Goal: Navigation & Orientation: Find specific page/section

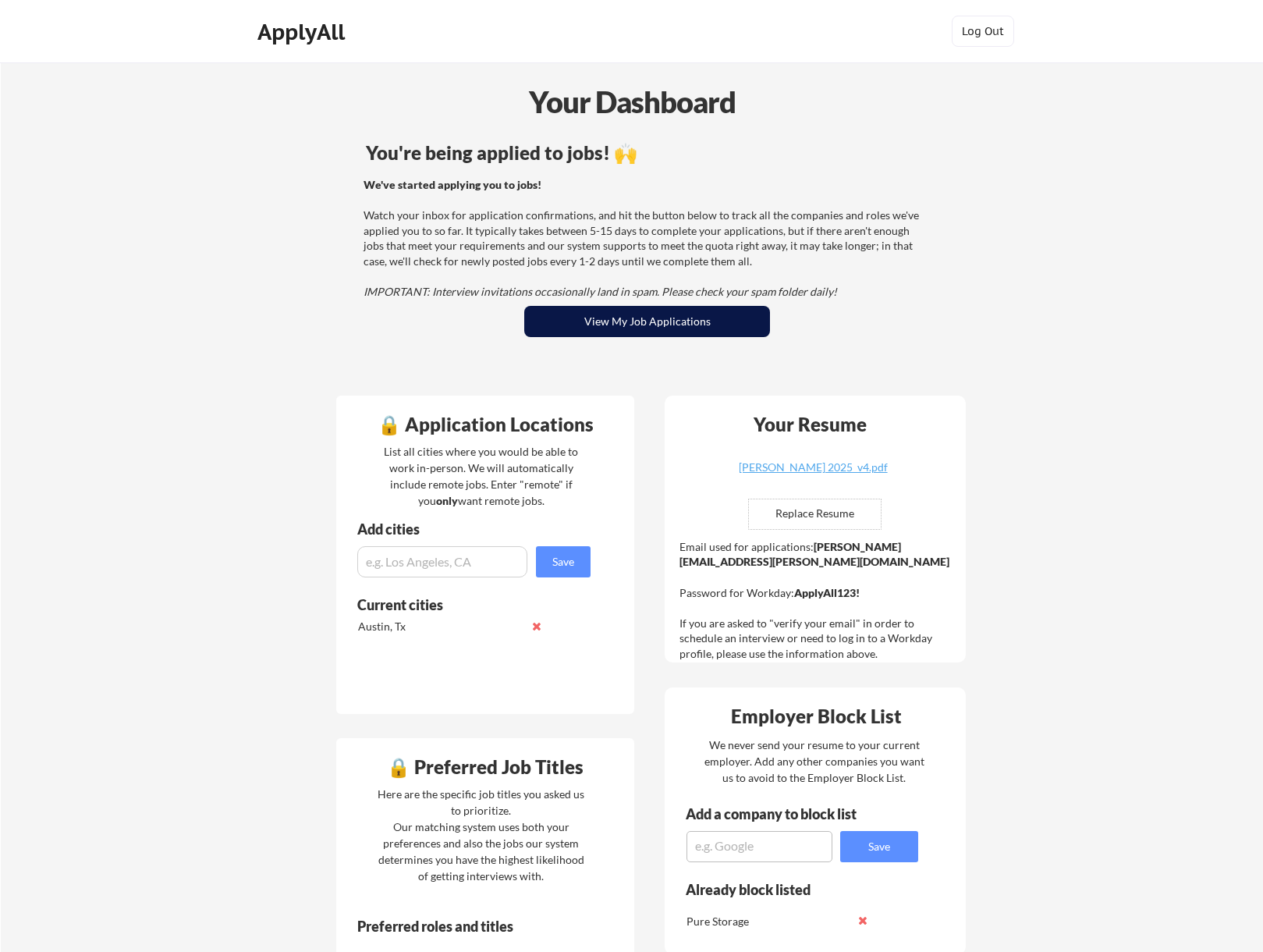
click at [691, 322] on button "View My Job Applications" at bounding box center [647, 321] width 246 height 31
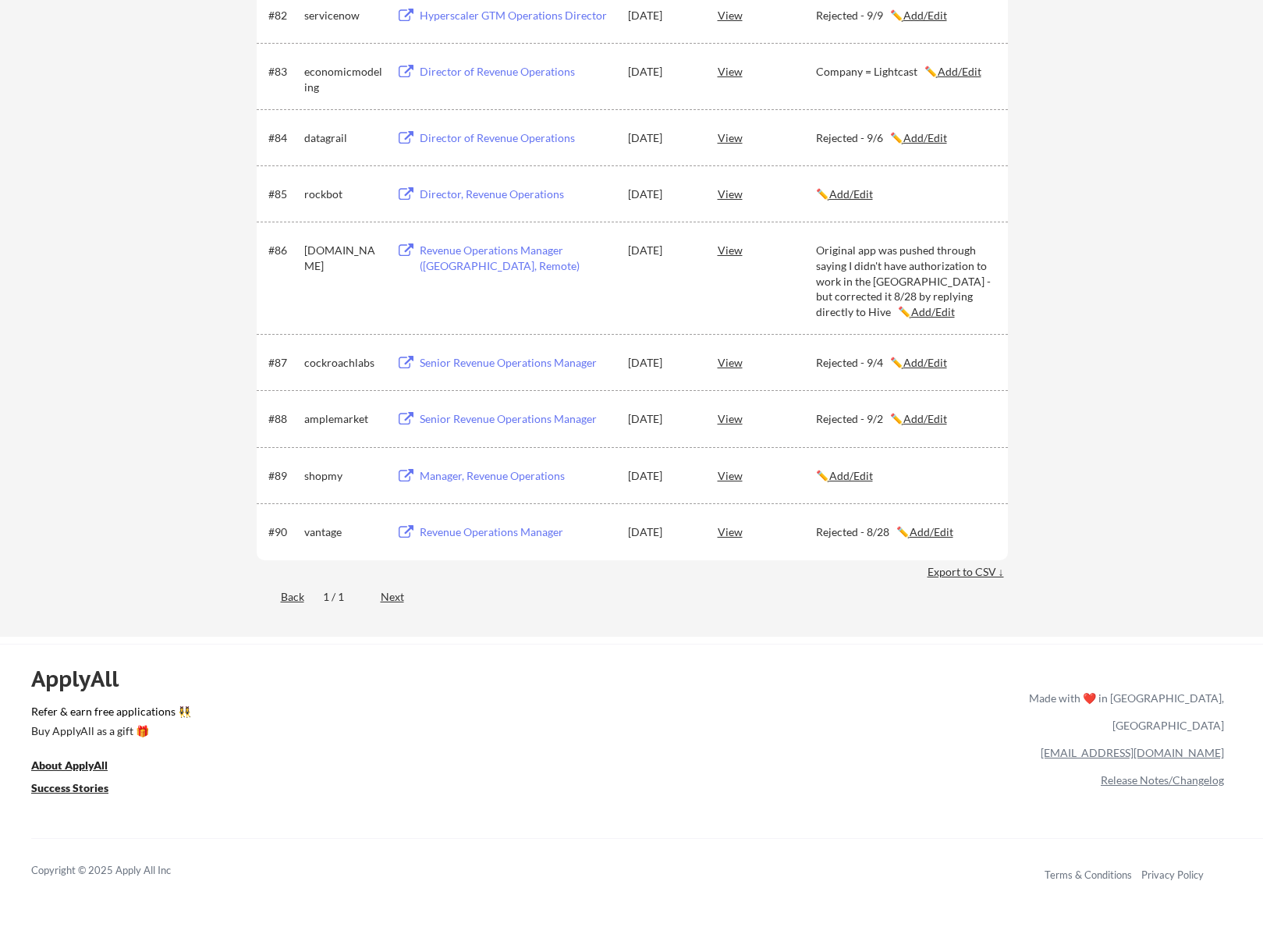
scroll to position [5618, 0]
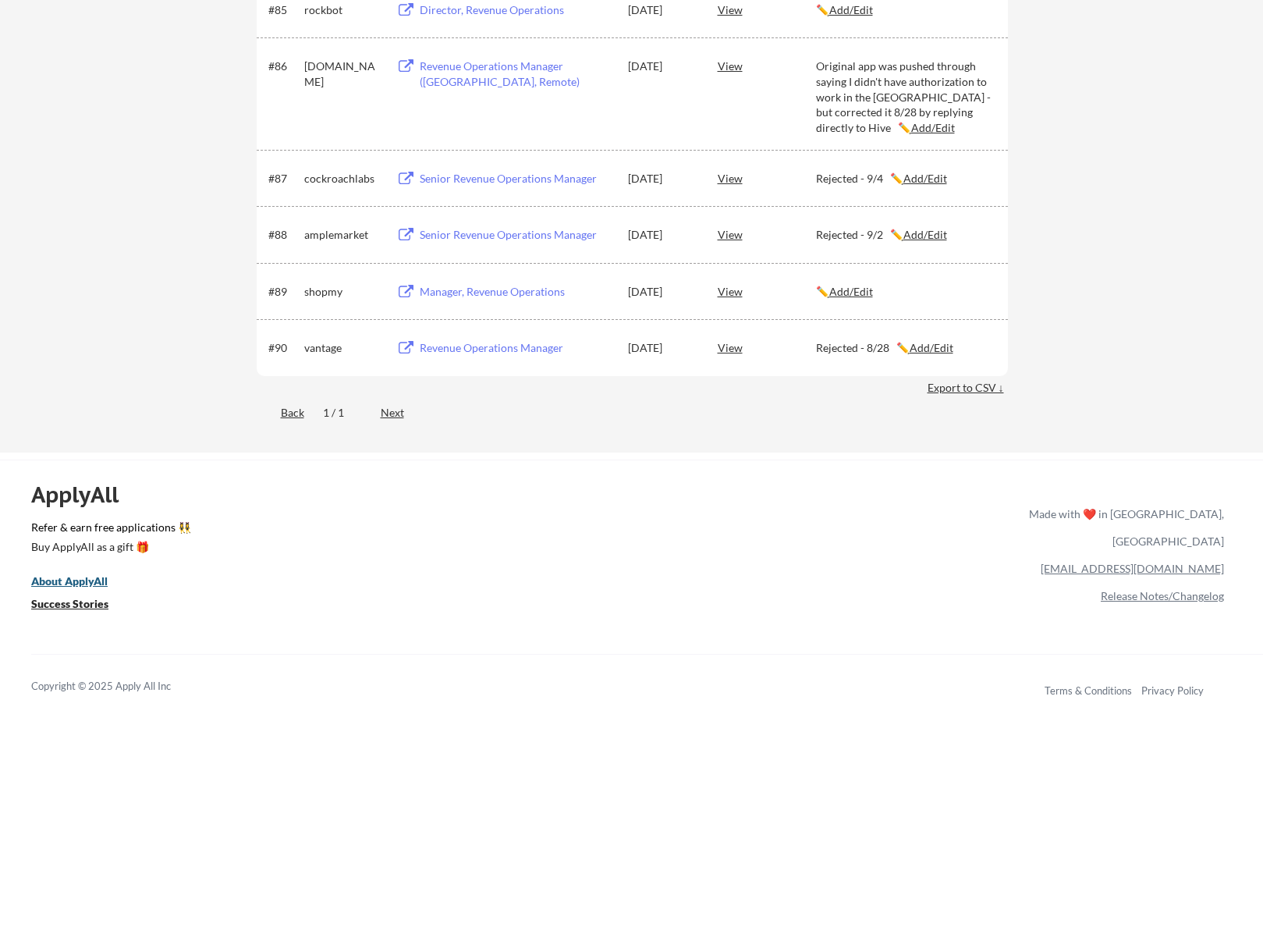
click at [97, 583] on u "About ApplyAll" at bounding box center [69, 580] width 76 height 13
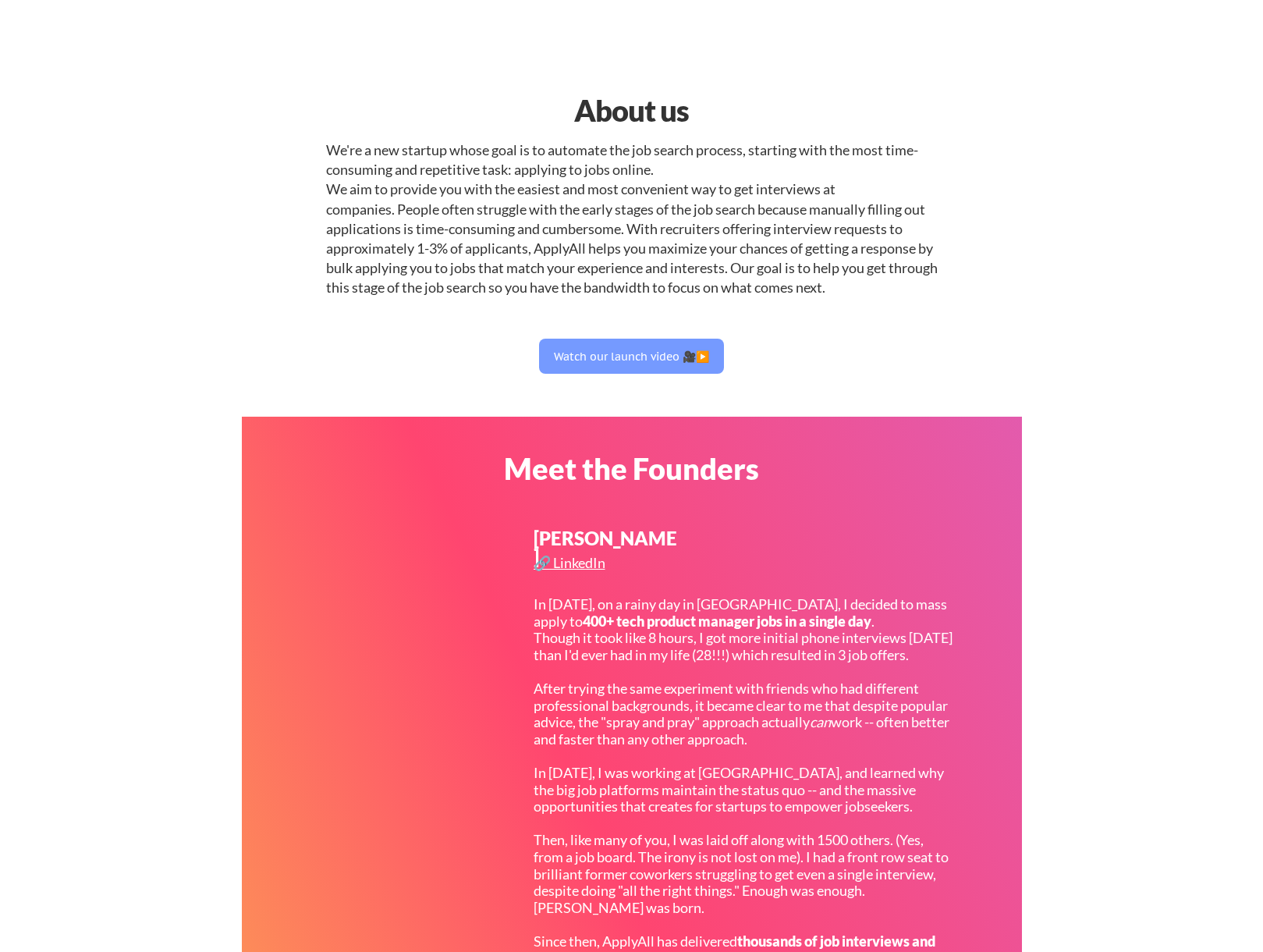
select select ""sales""
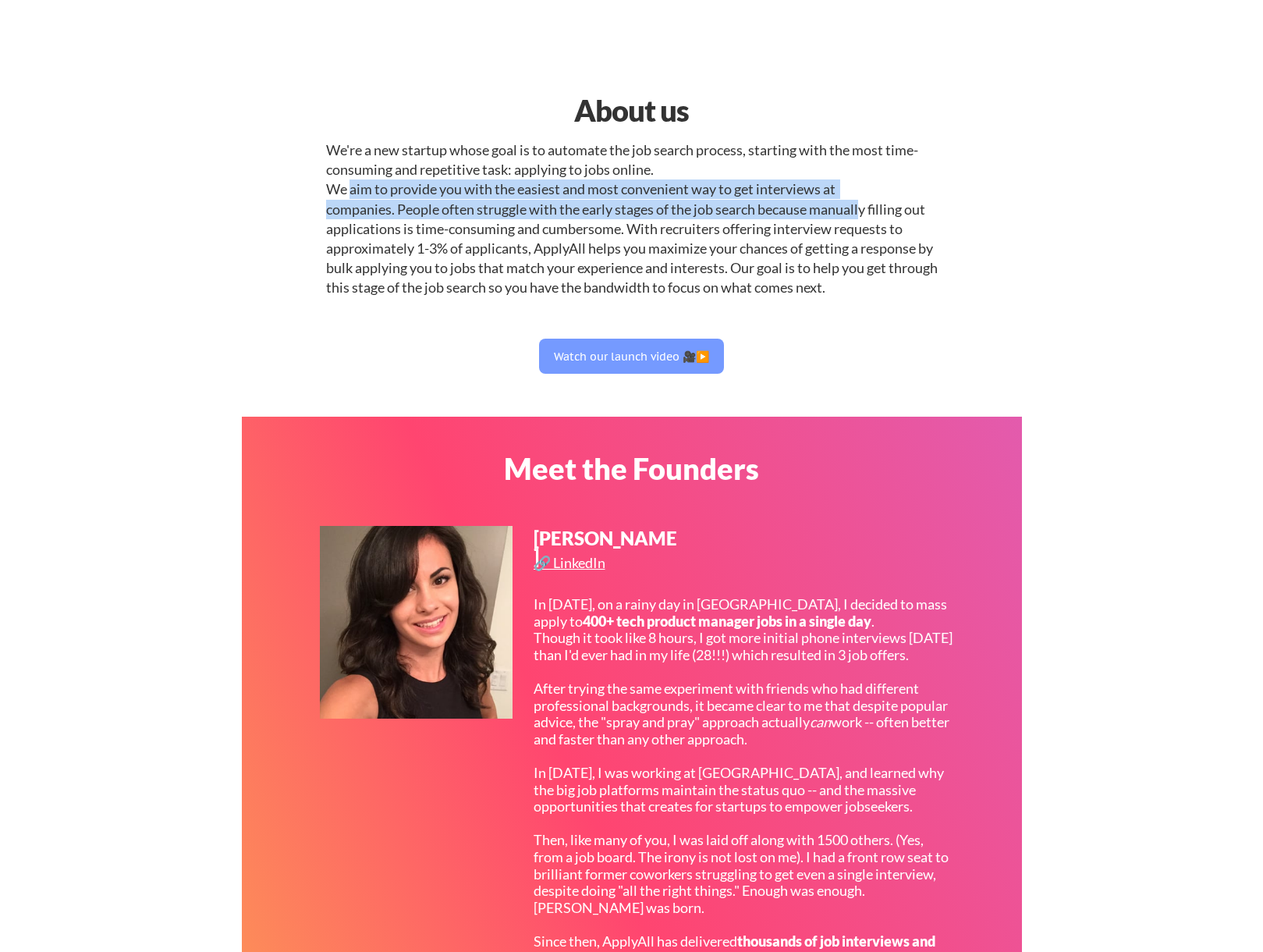
drag, startPoint x: 350, startPoint y: 212, endPoint x: 866, endPoint y: 235, distance: 516.5
click at [866, 235] on div "We're a new startup whose goal is to automate the job search process, starting …" at bounding box center [632, 219] width 612 height 157
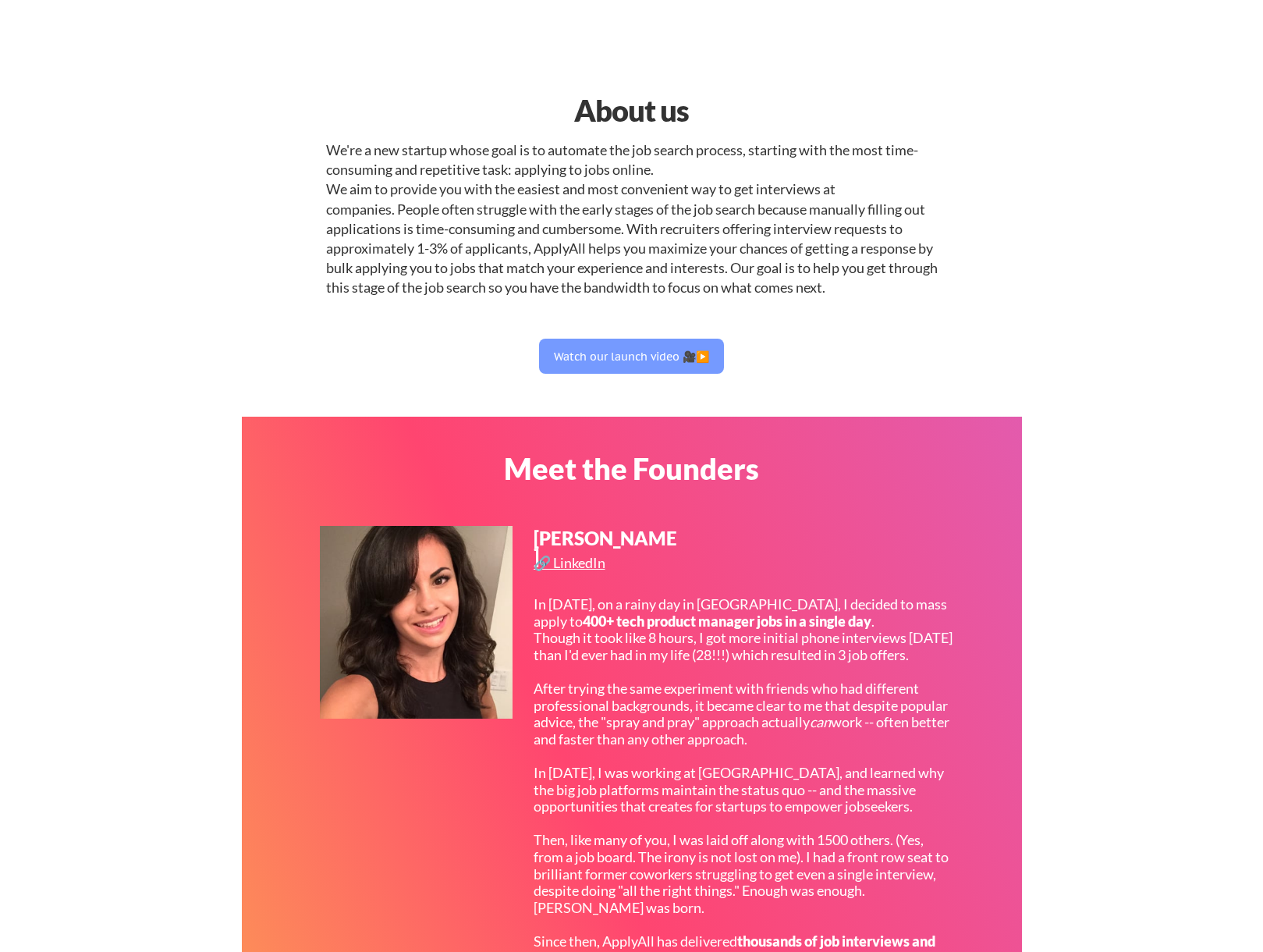
click at [681, 243] on div "We're a new startup whose goal is to automate the job search process, starting …" at bounding box center [632, 219] width 612 height 157
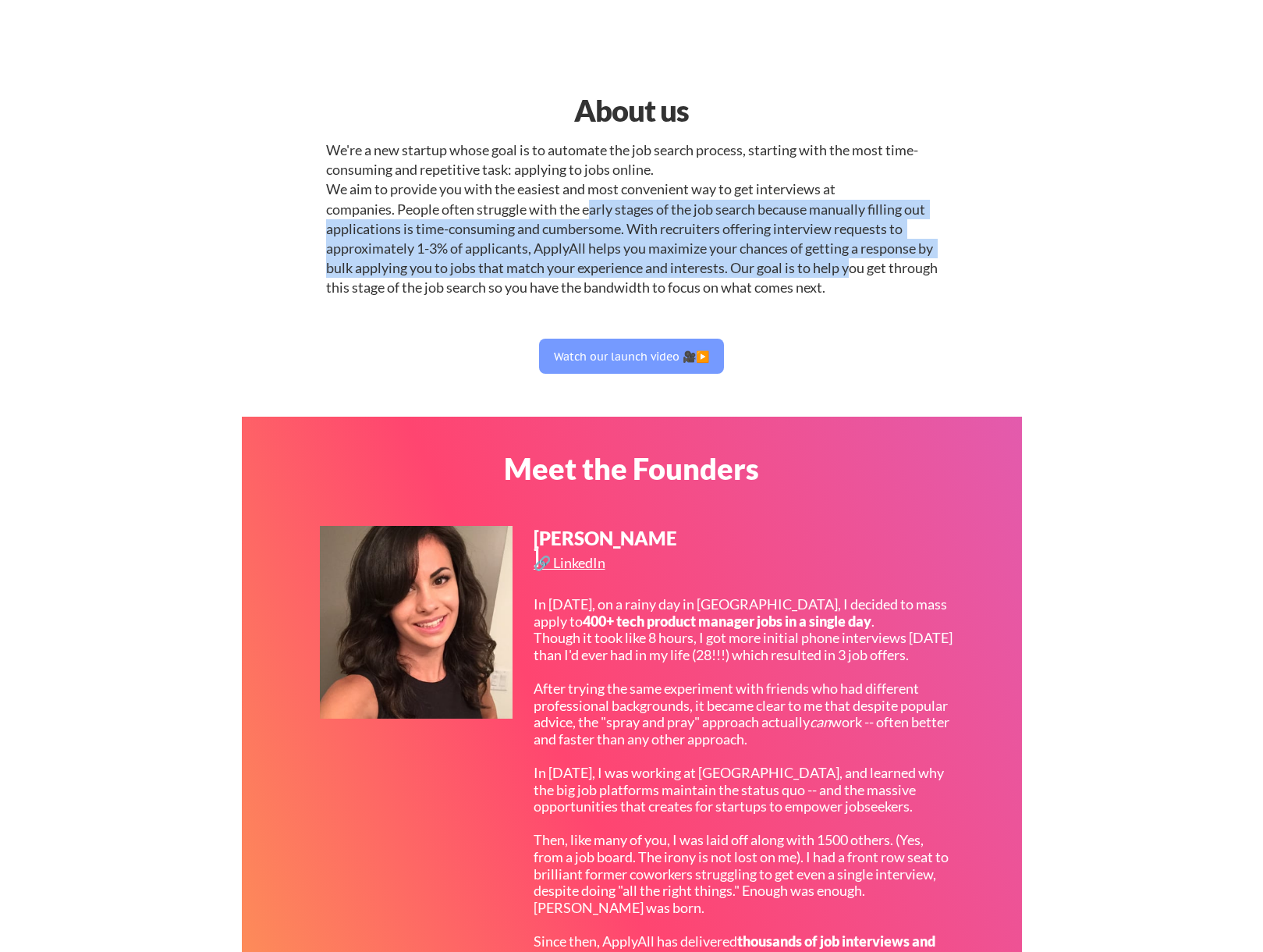
drag, startPoint x: 590, startPoint y: 230, endPoint x: 873, endPoint y: 288, distance: 288.9
click at [873, 288] on div "We're a new startup whose goal is to automate the job search process, starting …" at bounding box center [632, 219] width 612 height 157
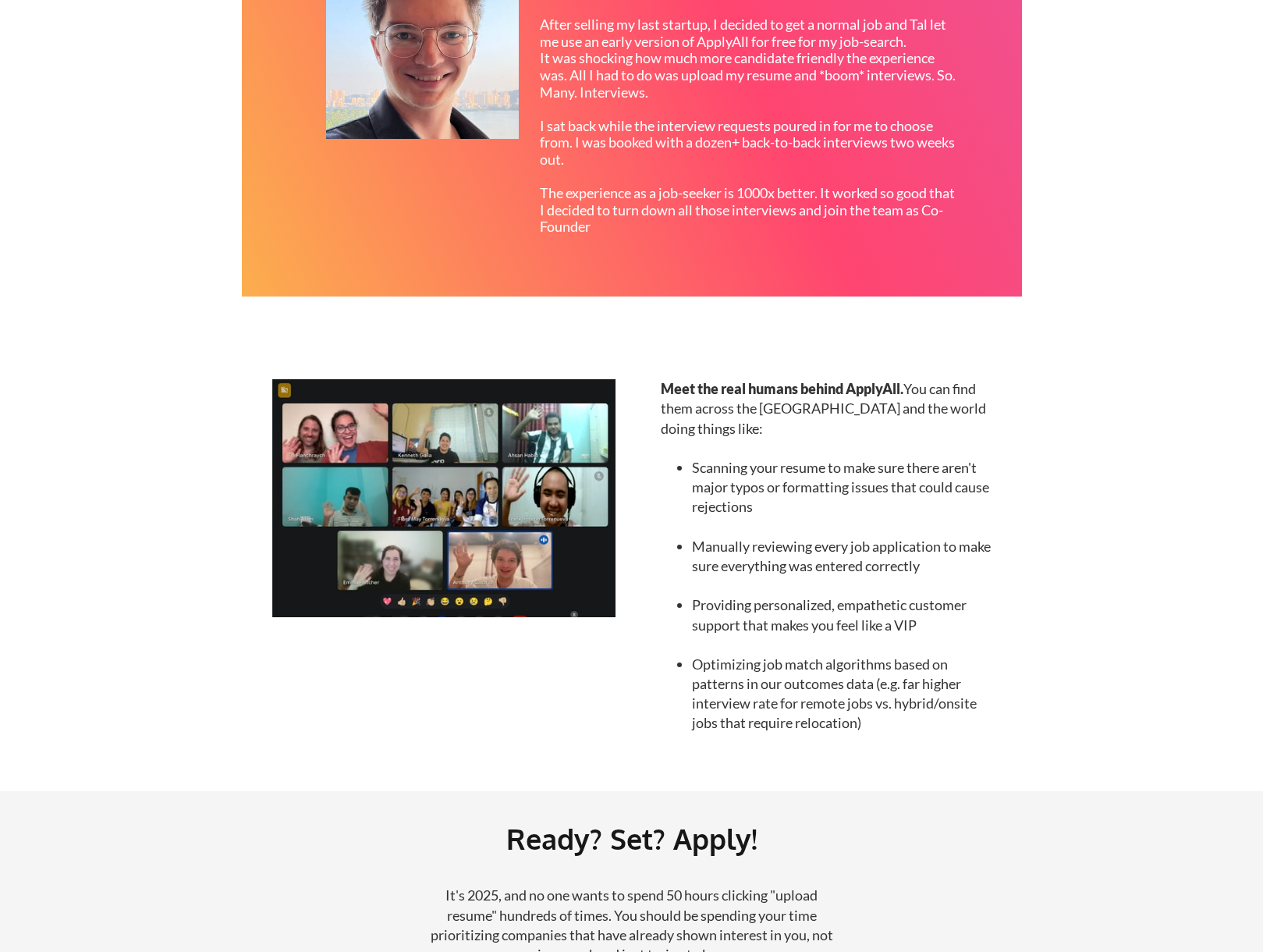
scroll to position [1092, 0]
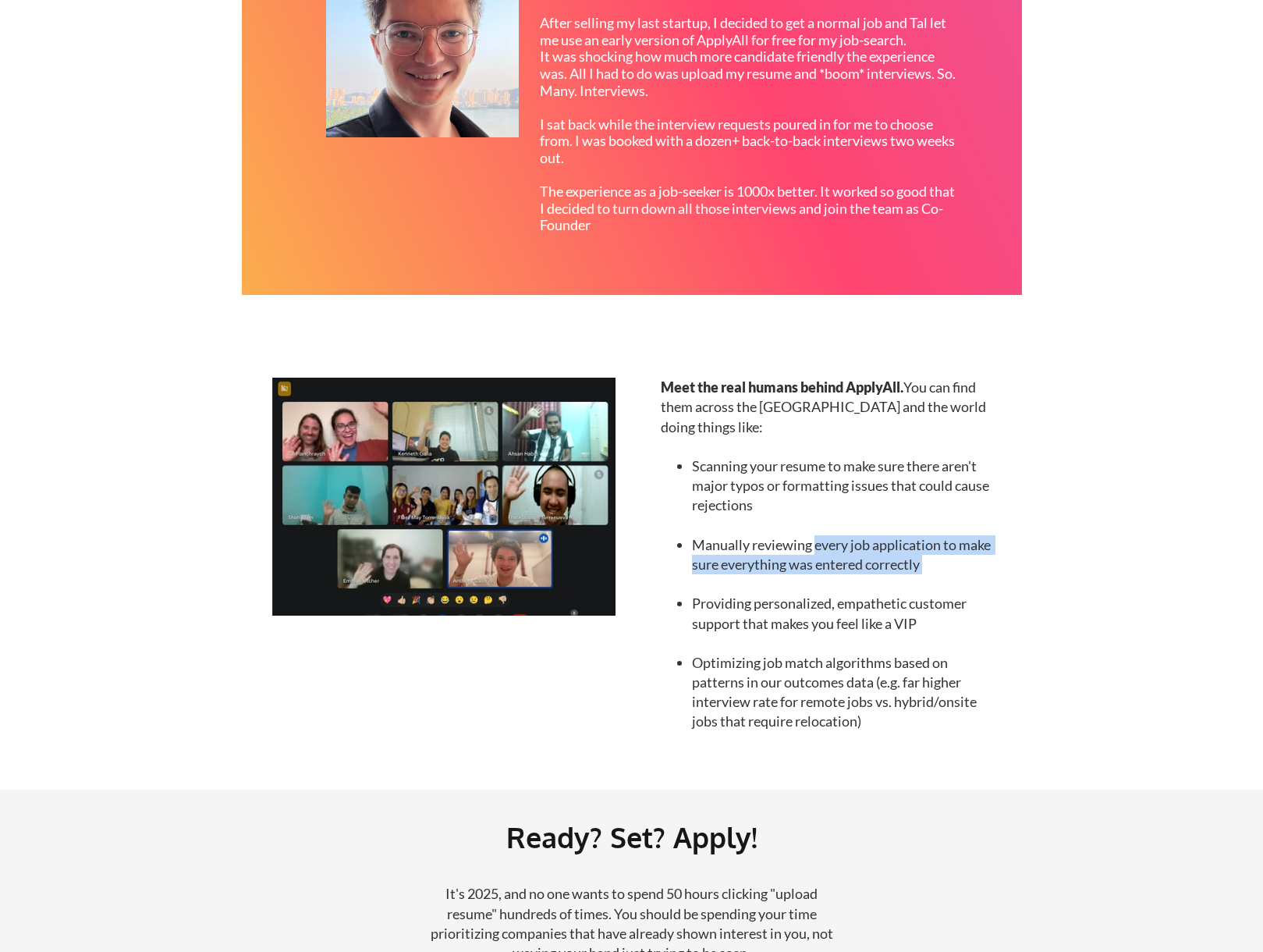
drag, startPoint x: 817, startPoint y: 527, endPoint x: 832, endPoint y: 559, distance: 35.3
click at [832, 559] on ul "Scanning your resume to make sure there aren't major typos or formatting issues…" at bounding box center [827, 584] width 333 height 295
click at [972, 566] on ul "Scanning your resume to make sure there aren't major typos or formatting issues…" at bounding box center [827, 584] width 333 height 295
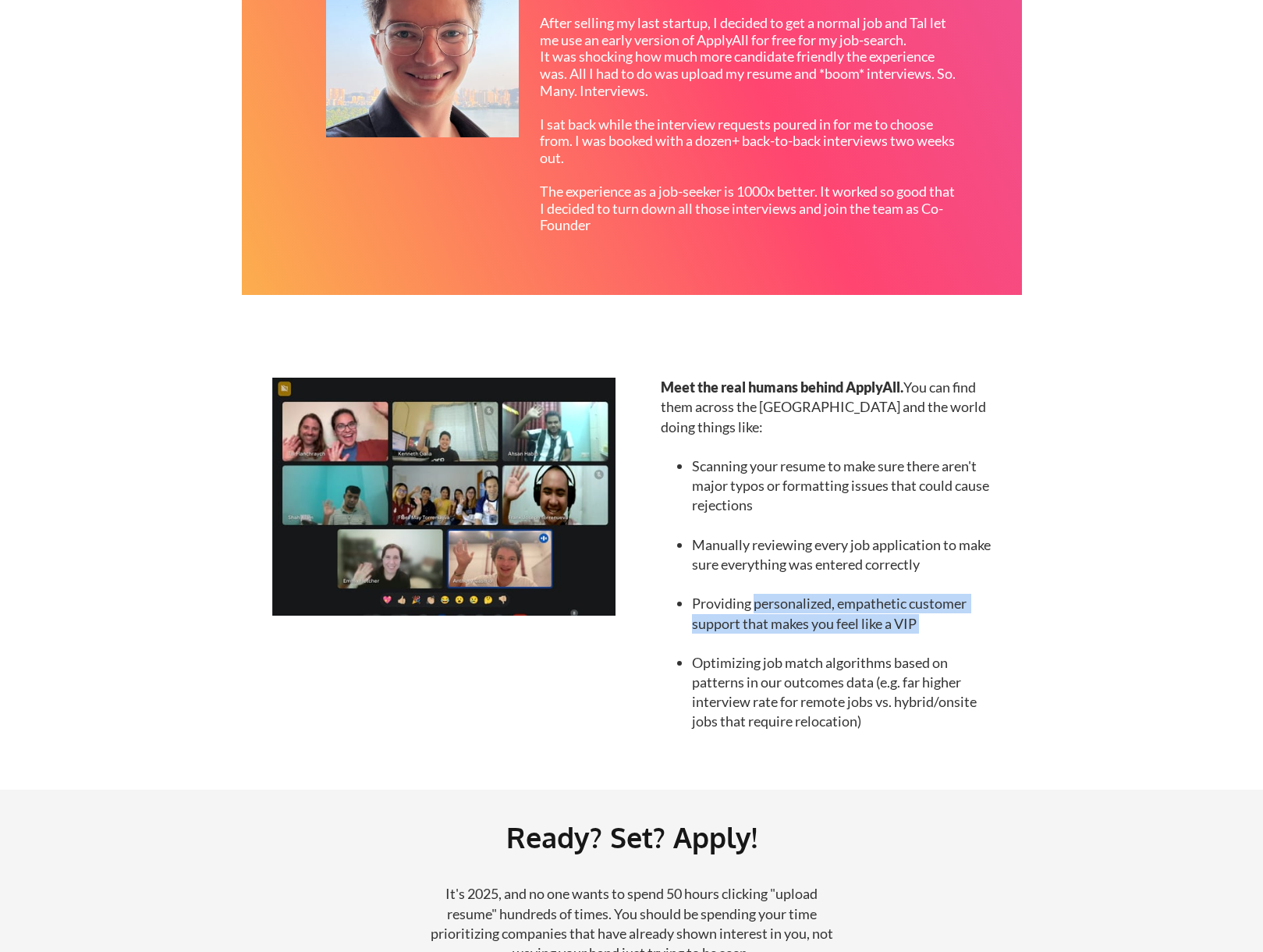
drag, startPoint x: 755, startPoint y: 586, endPoint x: 835, endPoint y: 631, distance: 91.8
click at [835, 631] on ul "Scanning your resume to make sure there aren't major typos or formatting issues…" at bounding box center [827, 584] width 333 height 295
click at [976, 624] on ul "Scanning your resume to make sure there aren't major typos or formatting issues…" at bounding box center [827, 584] width 333 height 295
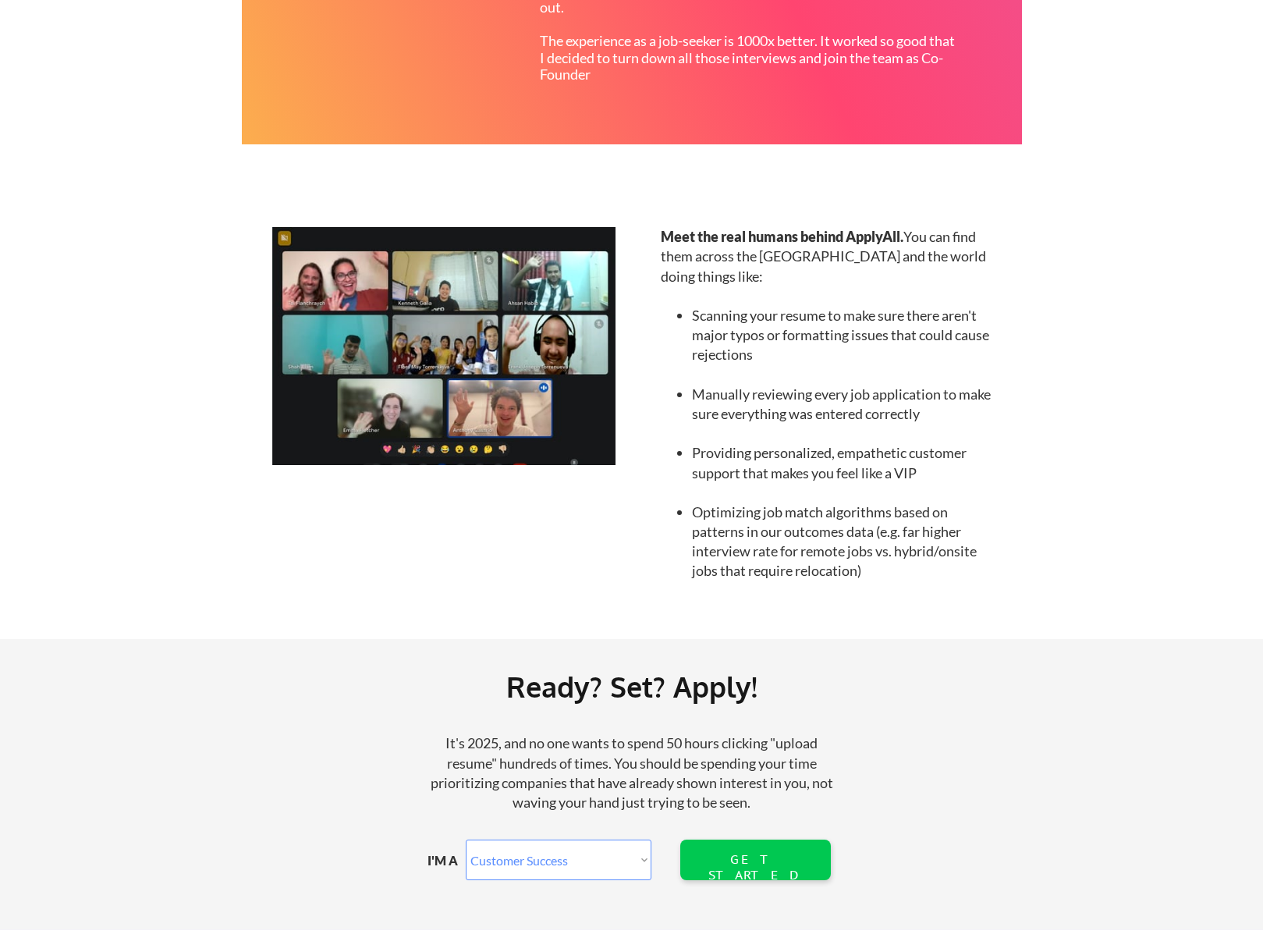
scroll to position [1248, 0]
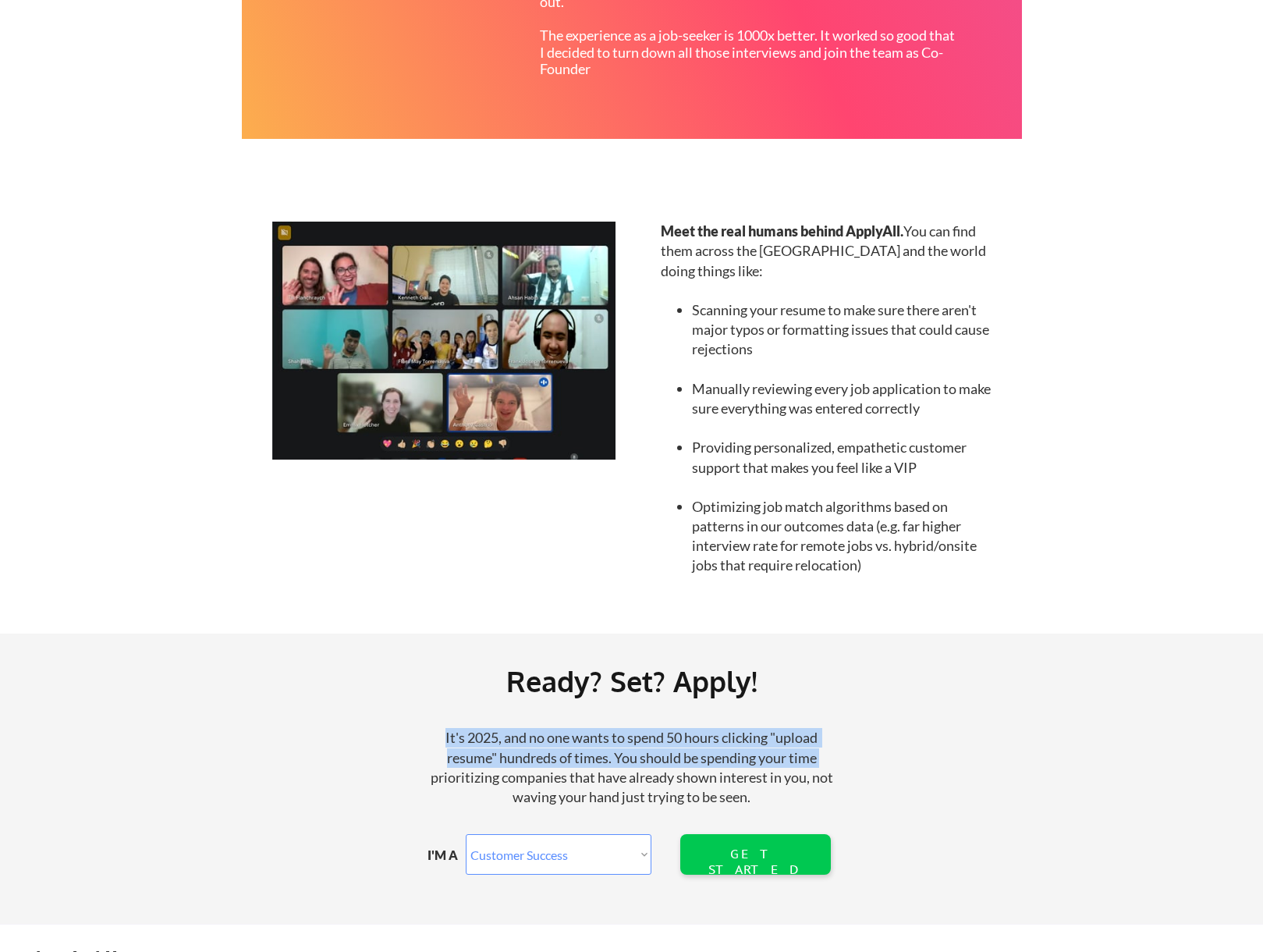
drag, startPoint x: 444, startPoint y: 735, endPoint x: 831, endPoint y: 749, distance: 387.3
click at [831, 749] on div "It's 2025, and no one wants to spend 50 hours clicking "upload resume" hundreds…" at bounding box center [632, 767] width 417 height 79
click at [880, 739] on div "Ready? Set? Apply! It's 2025, and no one wants to spend 50 hours clicking "uplo…" at bounding box center [632, 779] width 1263 height 291
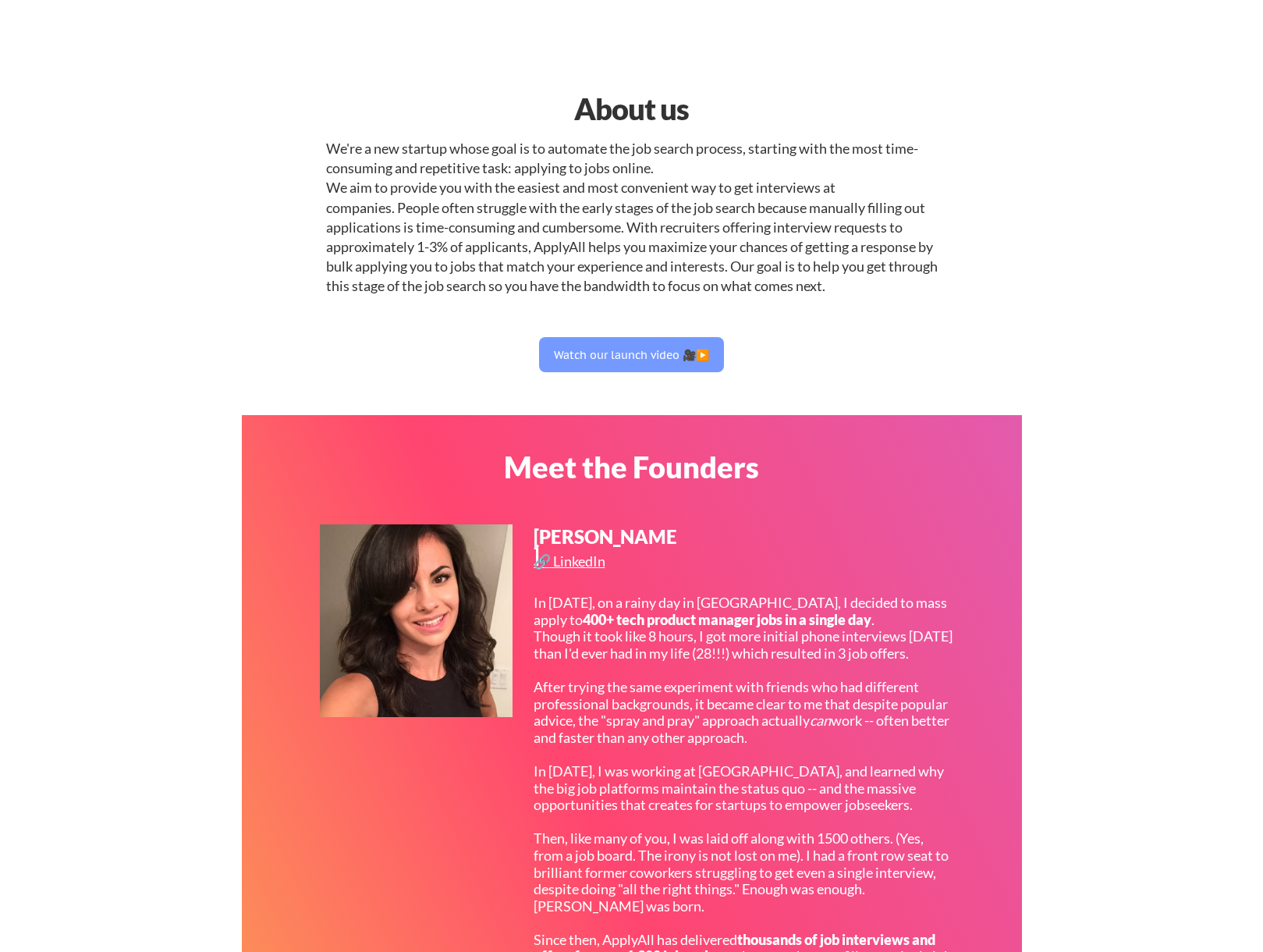
scroll to position [0, 0]
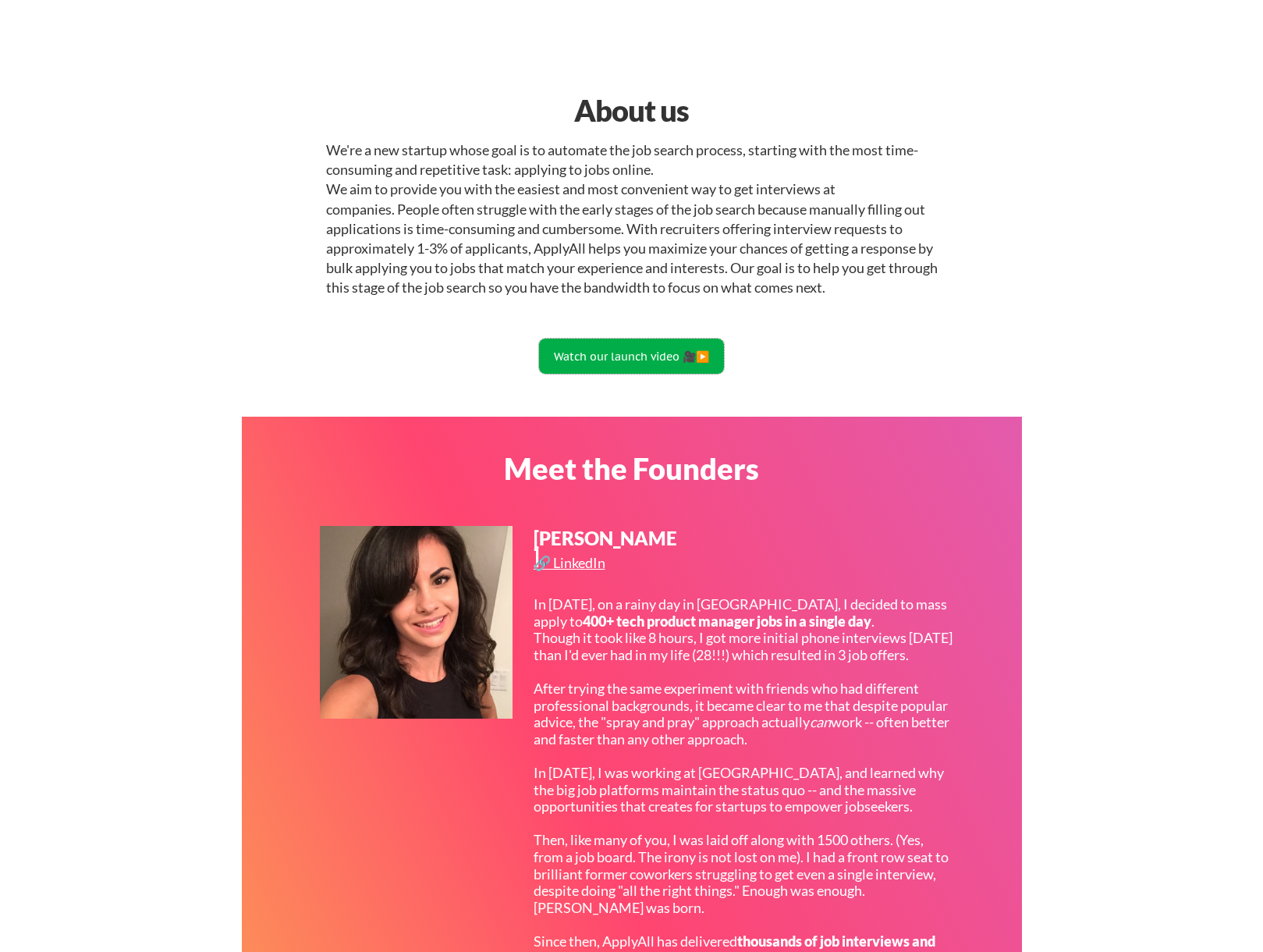
click at [600, 348] on button "Watch our launch video 🎥▶️" at bounding box center [632, 356] width 185 height 35
select select ""sales""
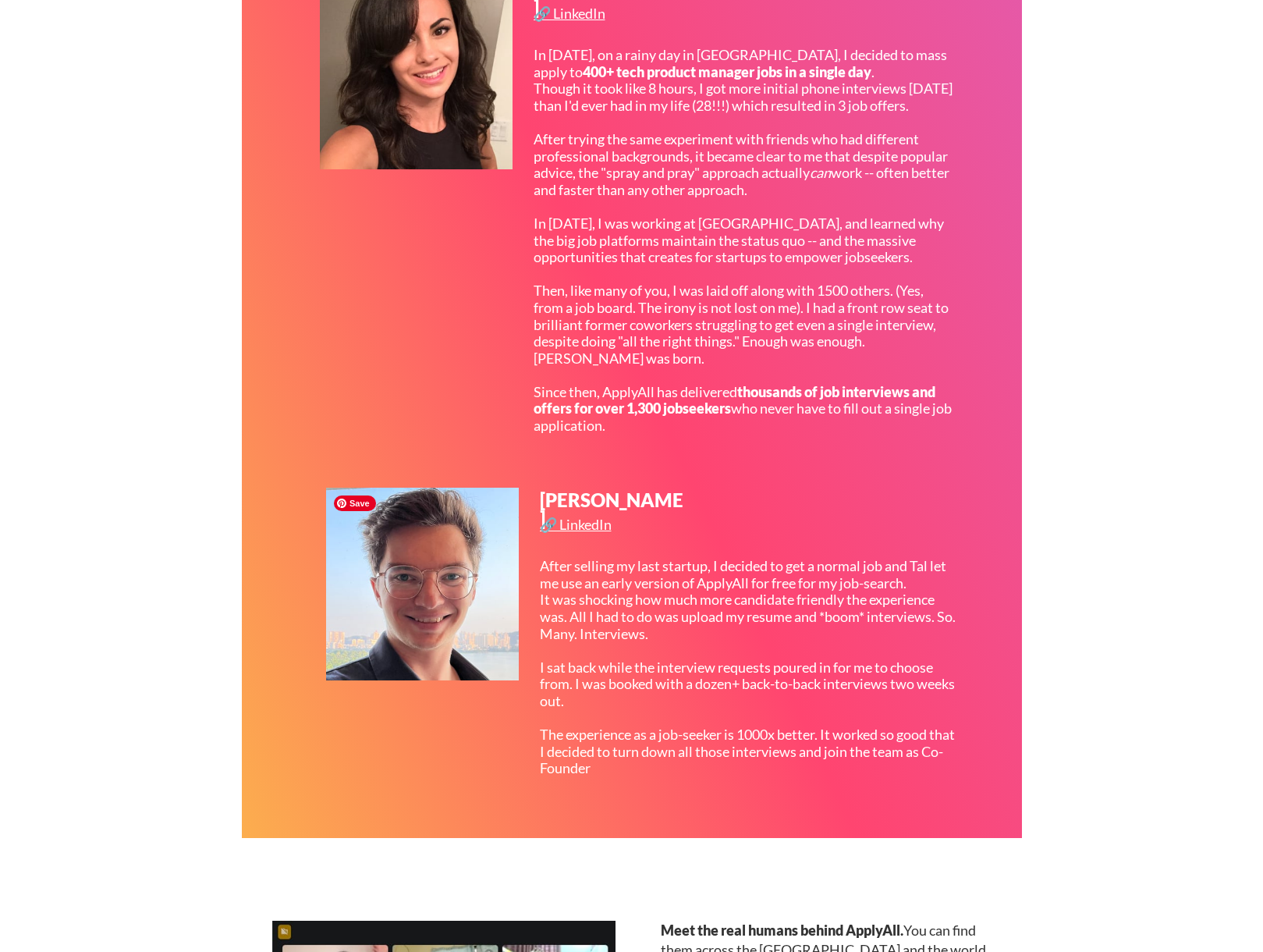
scroll to position [624, 0]
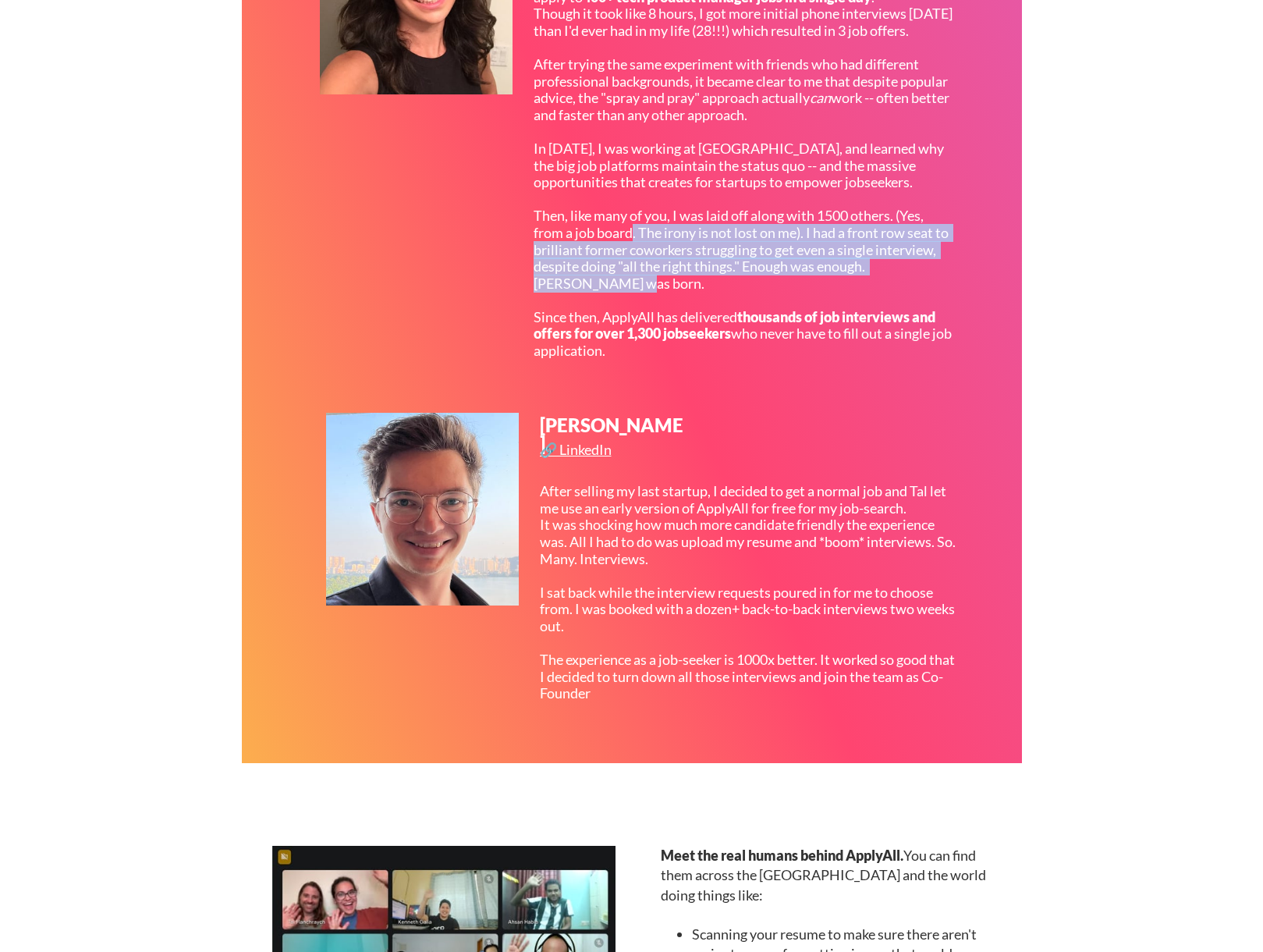
drag, startPoint x: 632, startPoint y: 249, endPoint x: 632, endPoint y: 295, distance: 46.0
click at [632, 295] on div "In [DATE], on a rainy day in [GEOGRAPHIC_DATA], I decided to mass apply to 400+…" at bounding box center [743, 165] width 419 height 387
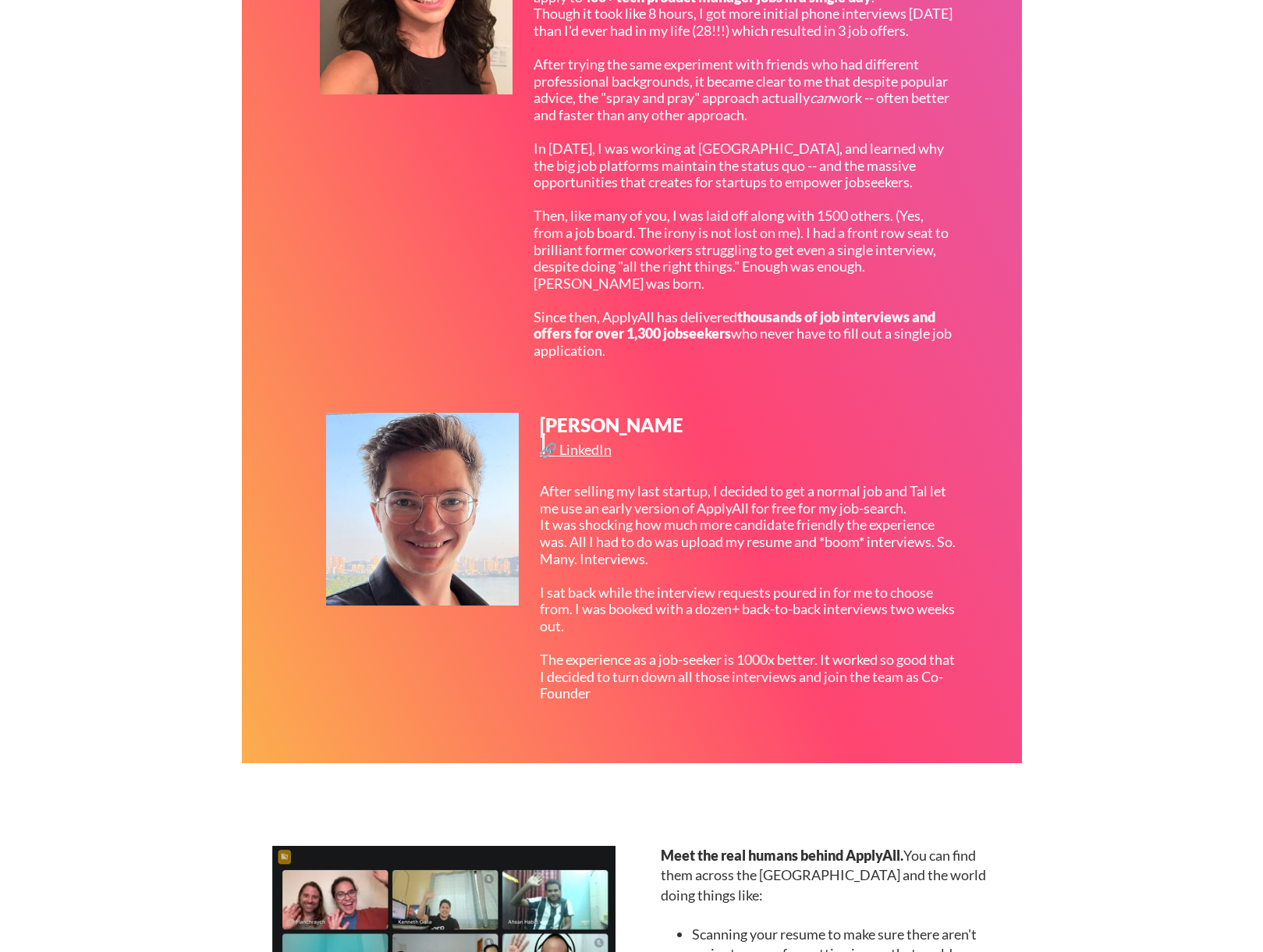
click at [735, 306] on div "In [DATE], on a rainy day in [GEOGRAPHIC_DATA], I decided to mass apply to 400+…" at bounding box center [743, 165] width 419 height 387
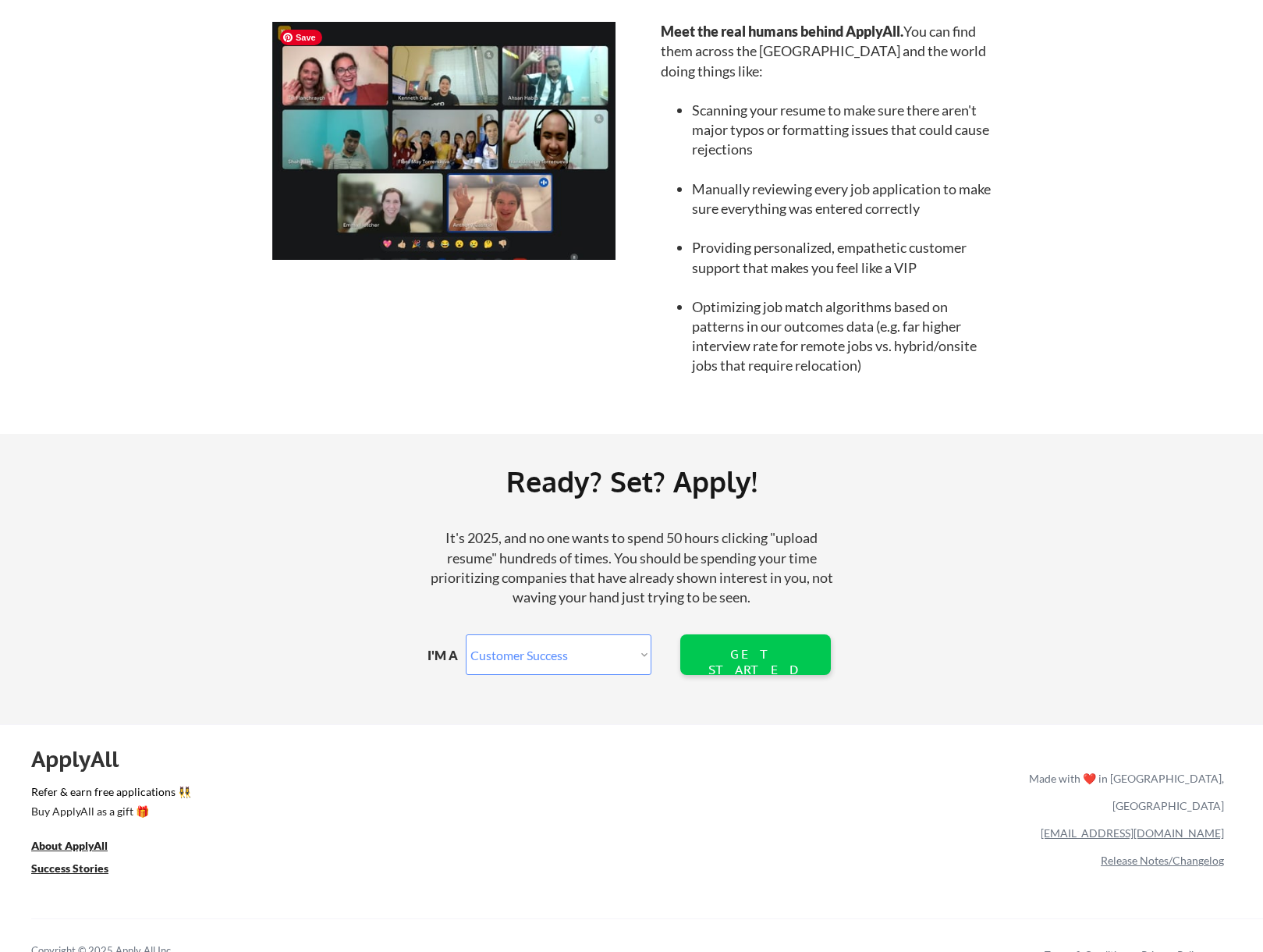
scroll to position [1476, 0]
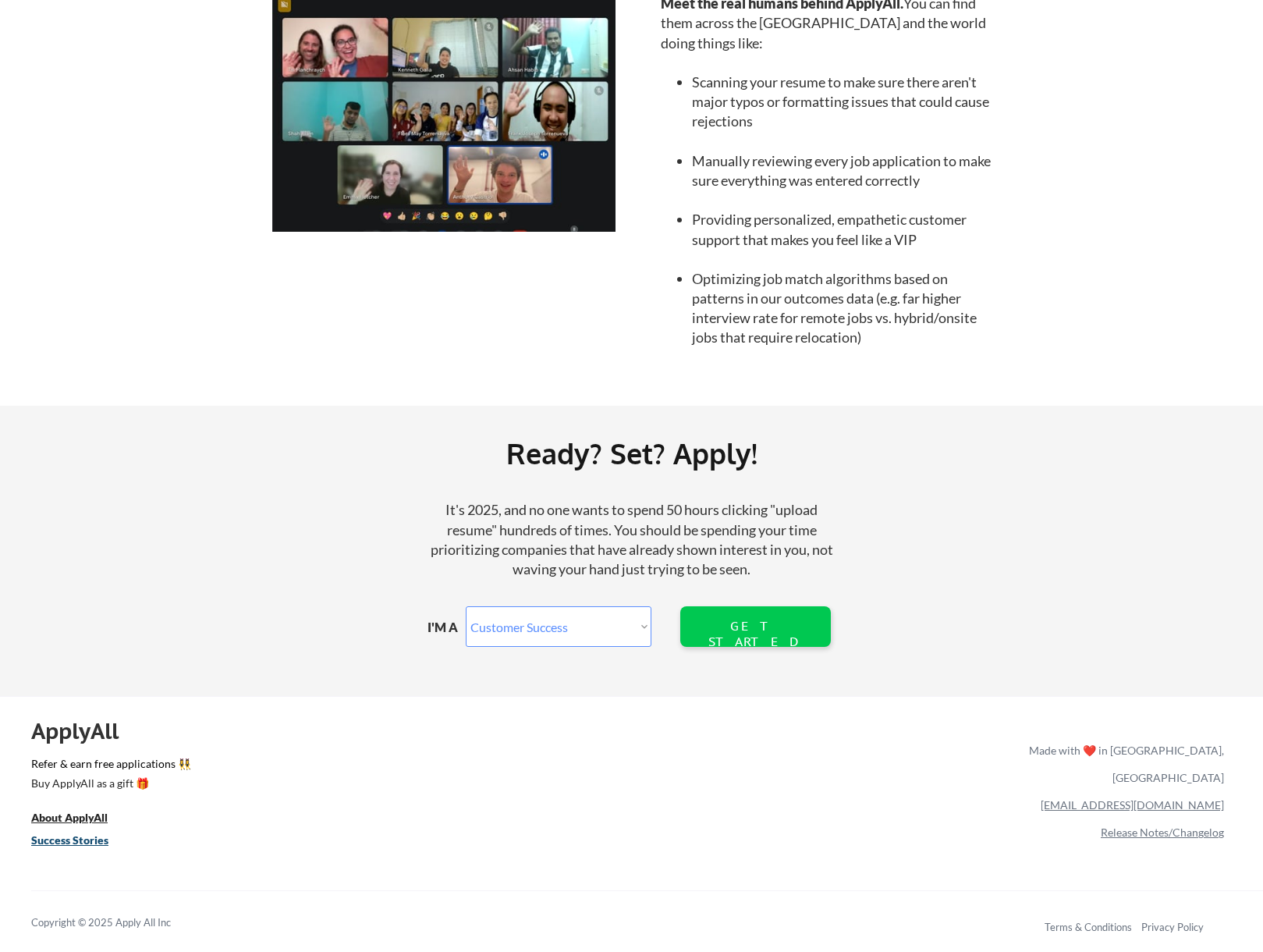
click at [84, 843] on u "Success Stories" at bounding box center [70, 839] width 77 height 13
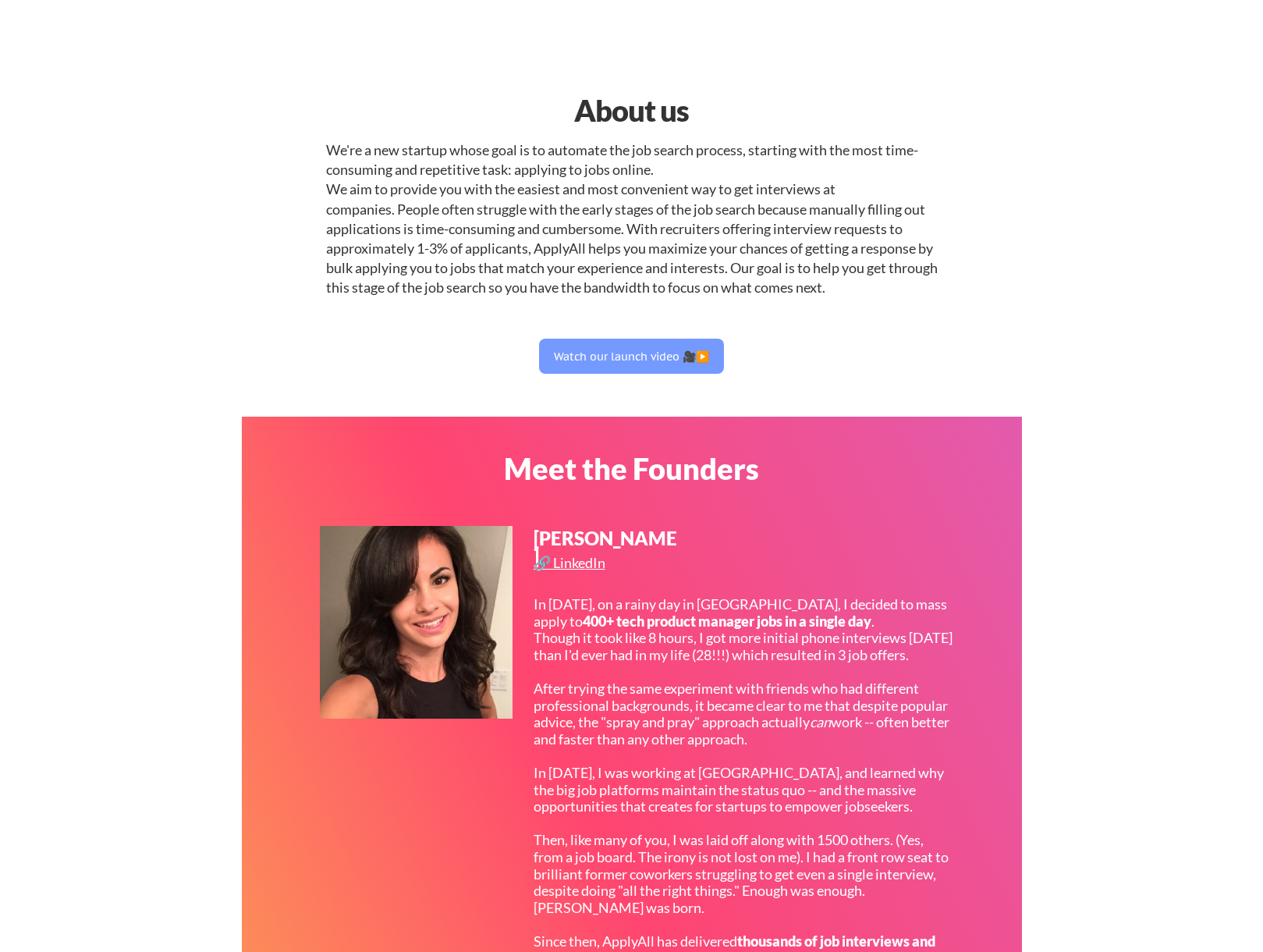
select select ""sales""
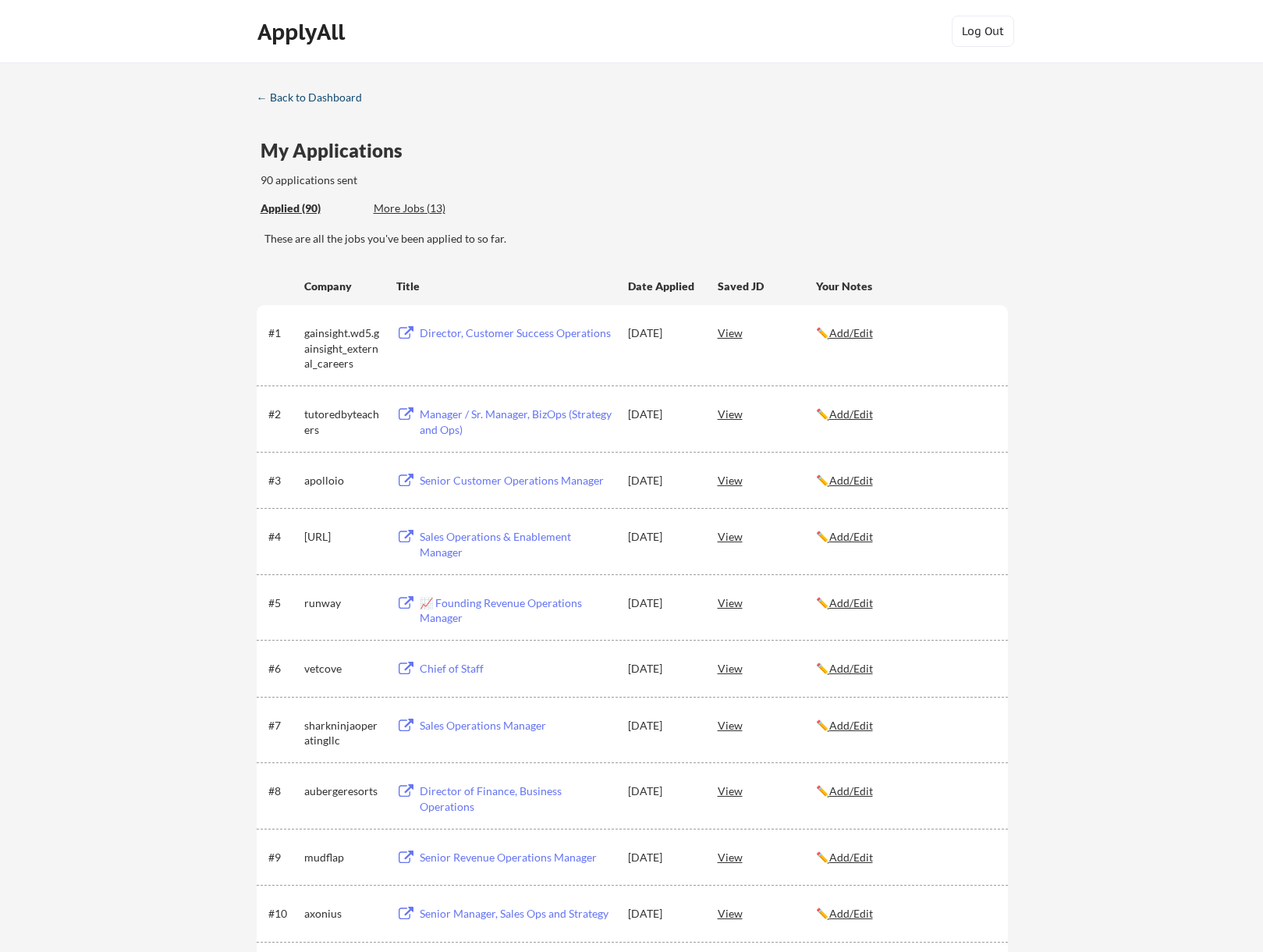
click at [313, 96] on div "← Back to Dashboard" at bounding box center [315, 98] width 117 height 11
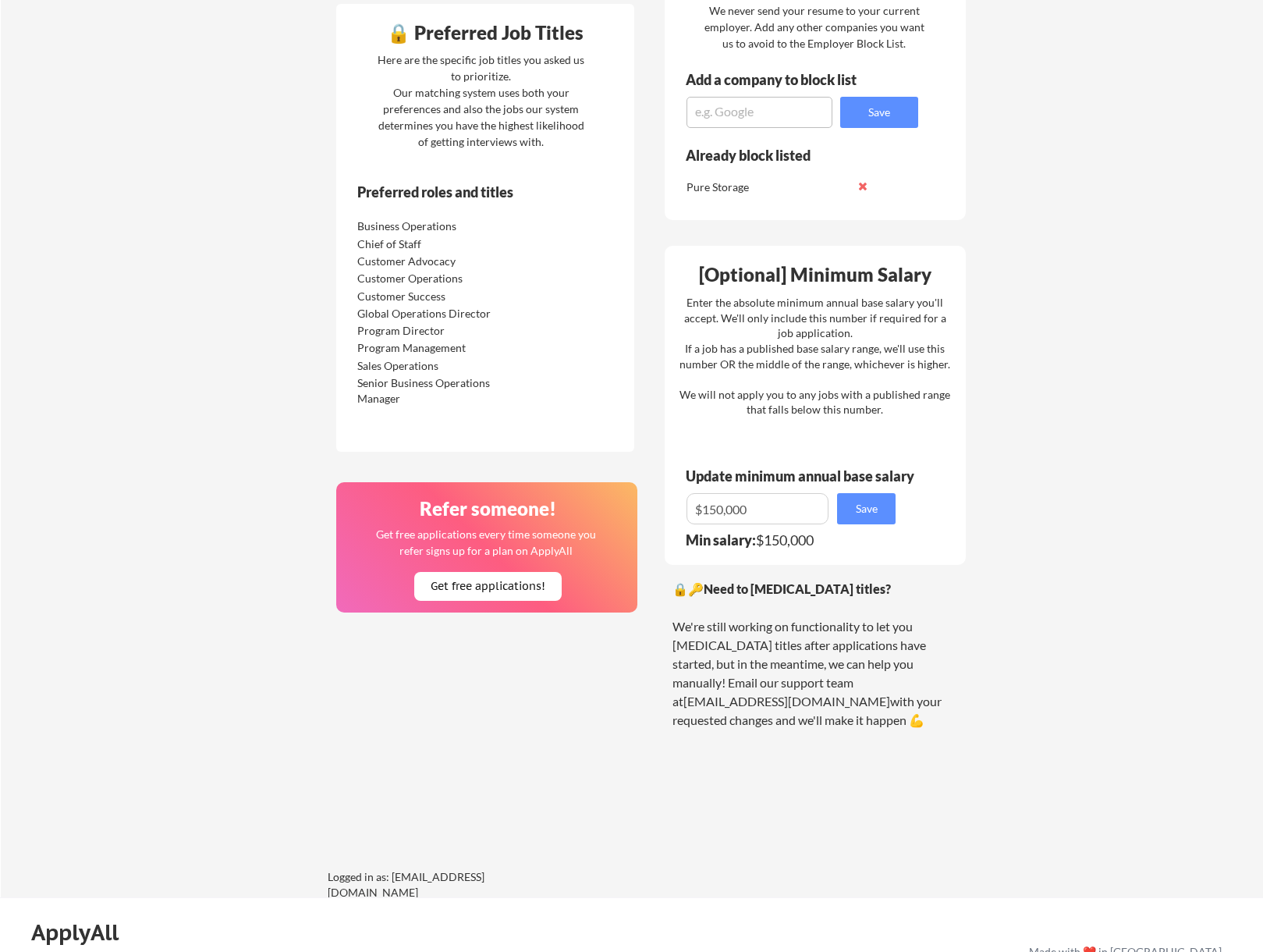
scroll to position [858, 0]
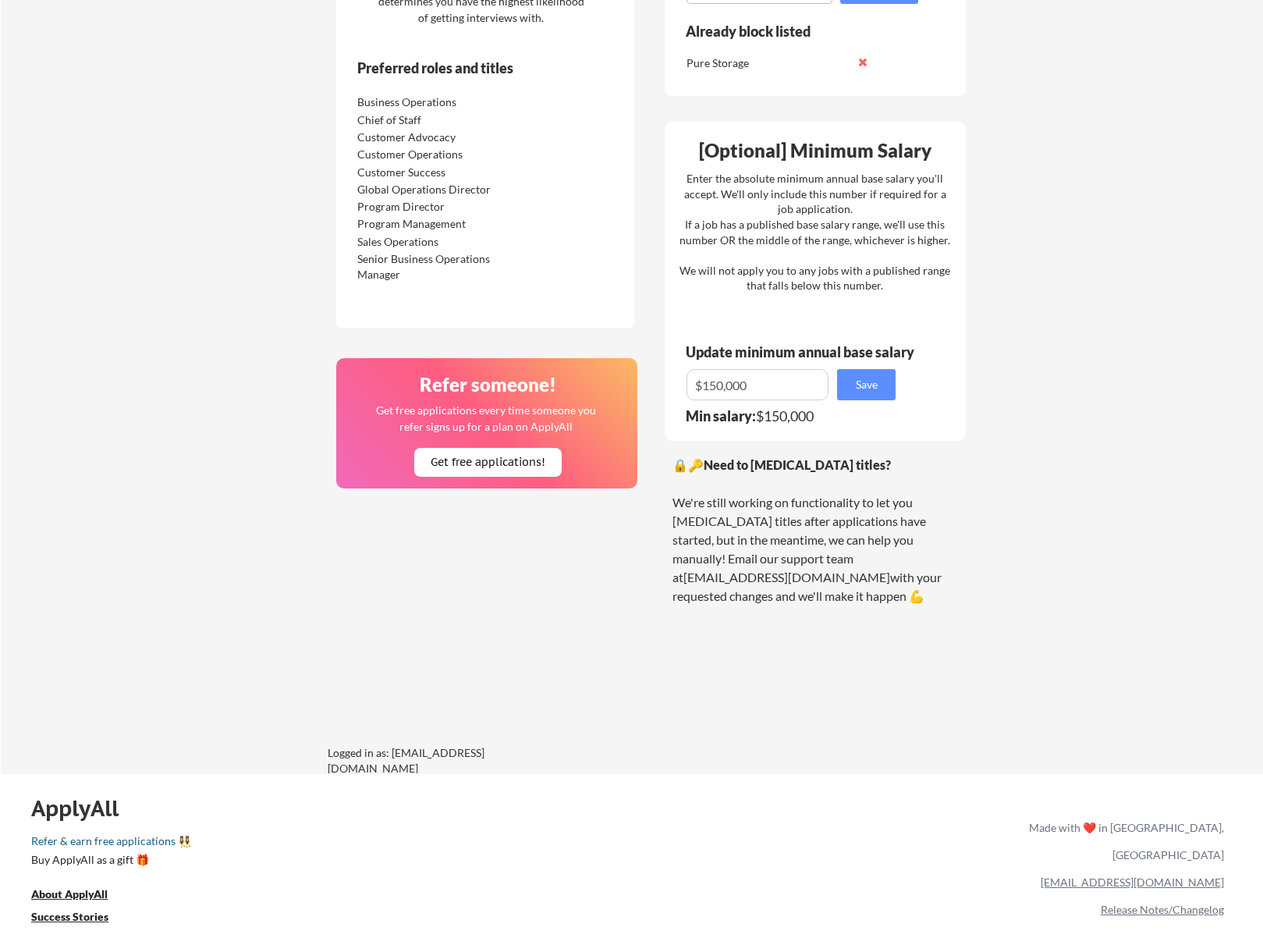
click at [114, 839] on link "Refer & earn free applications 👯‍♀️" at bounding box center [367, 843] width 672 height 17
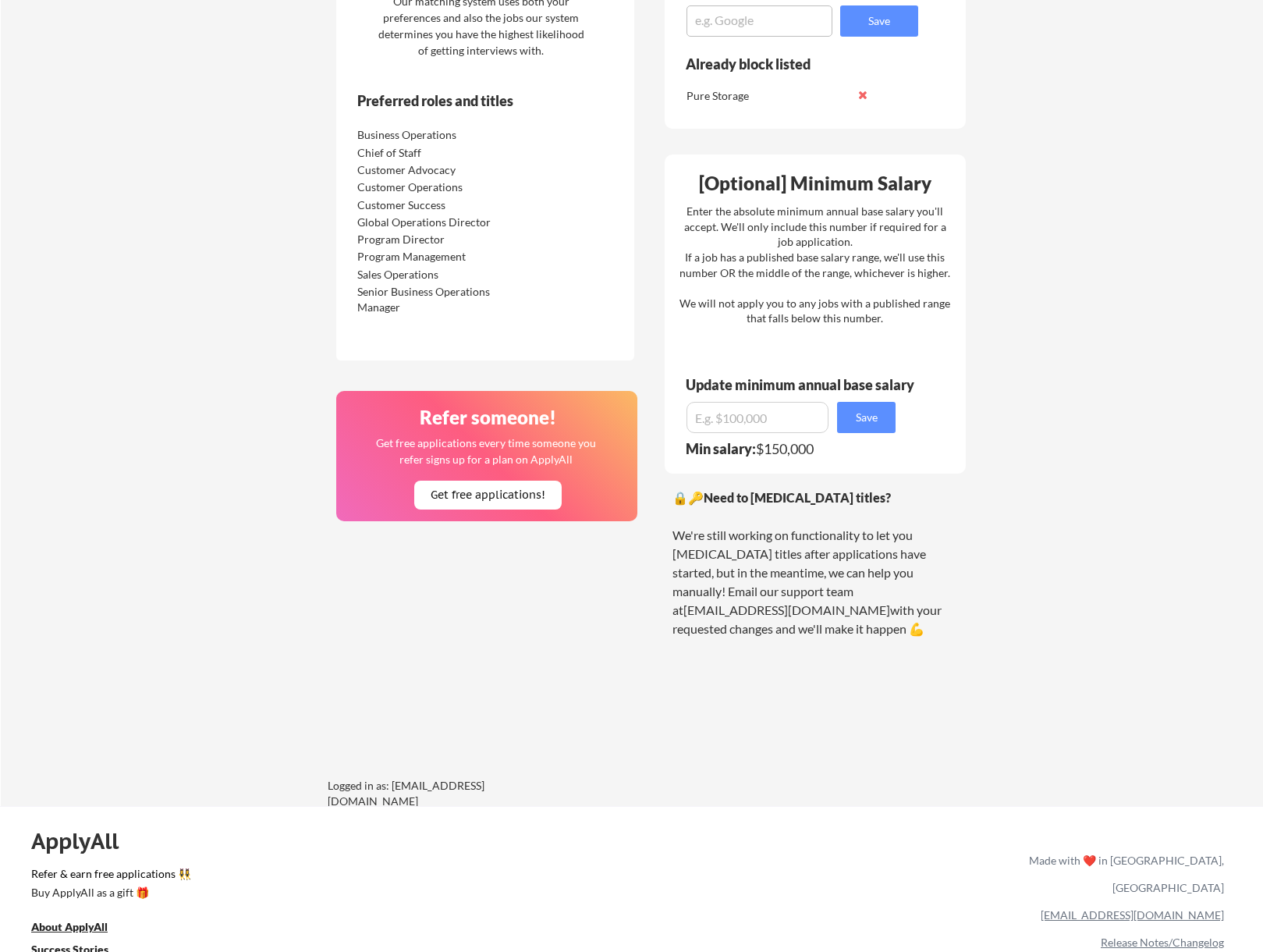
scroll to position [858, 0]
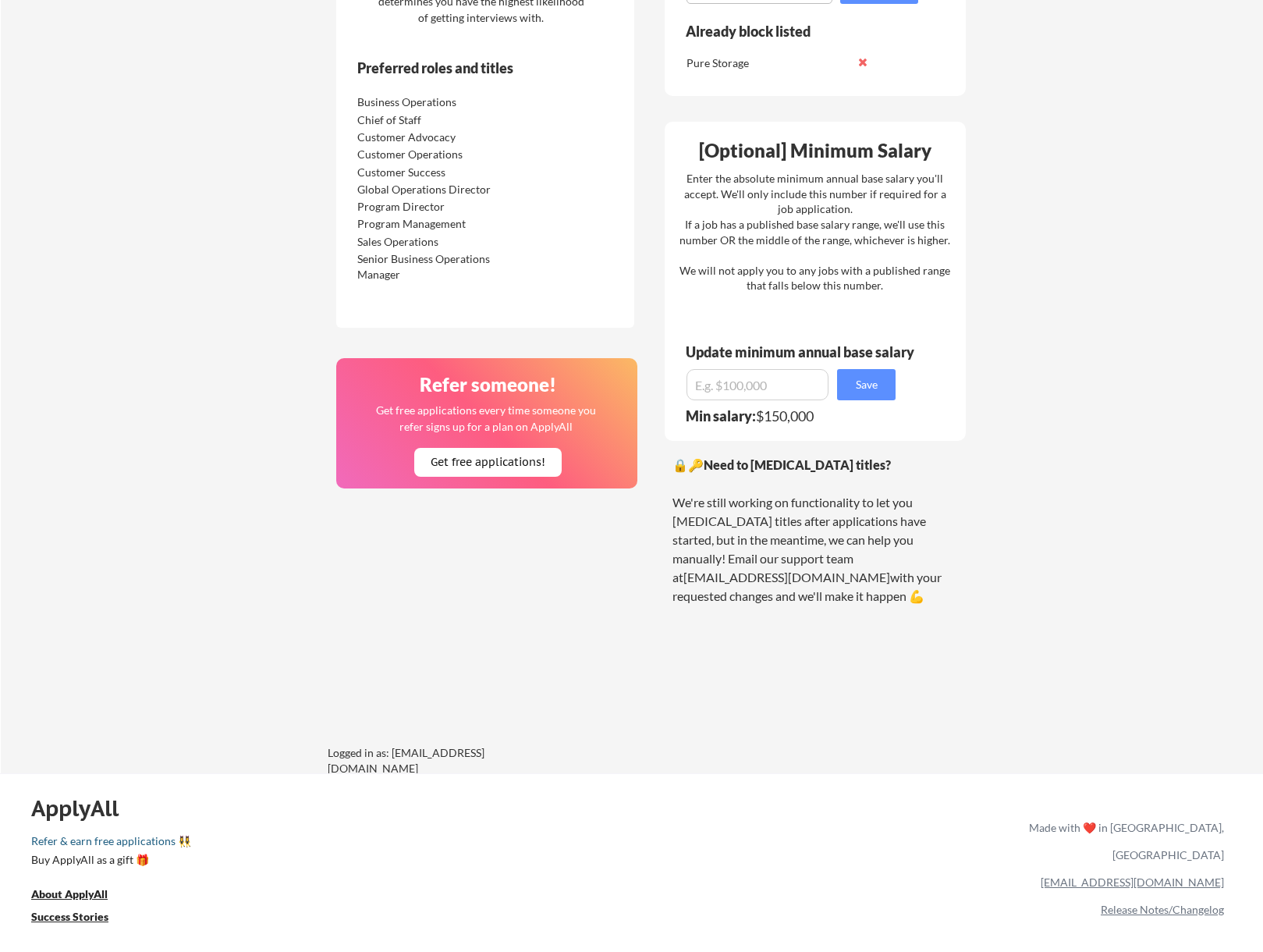
click at [124, 844] on link "Refer & earn free applications 👯‍♀️" at bounding box center [367, 843] width 672 height 17
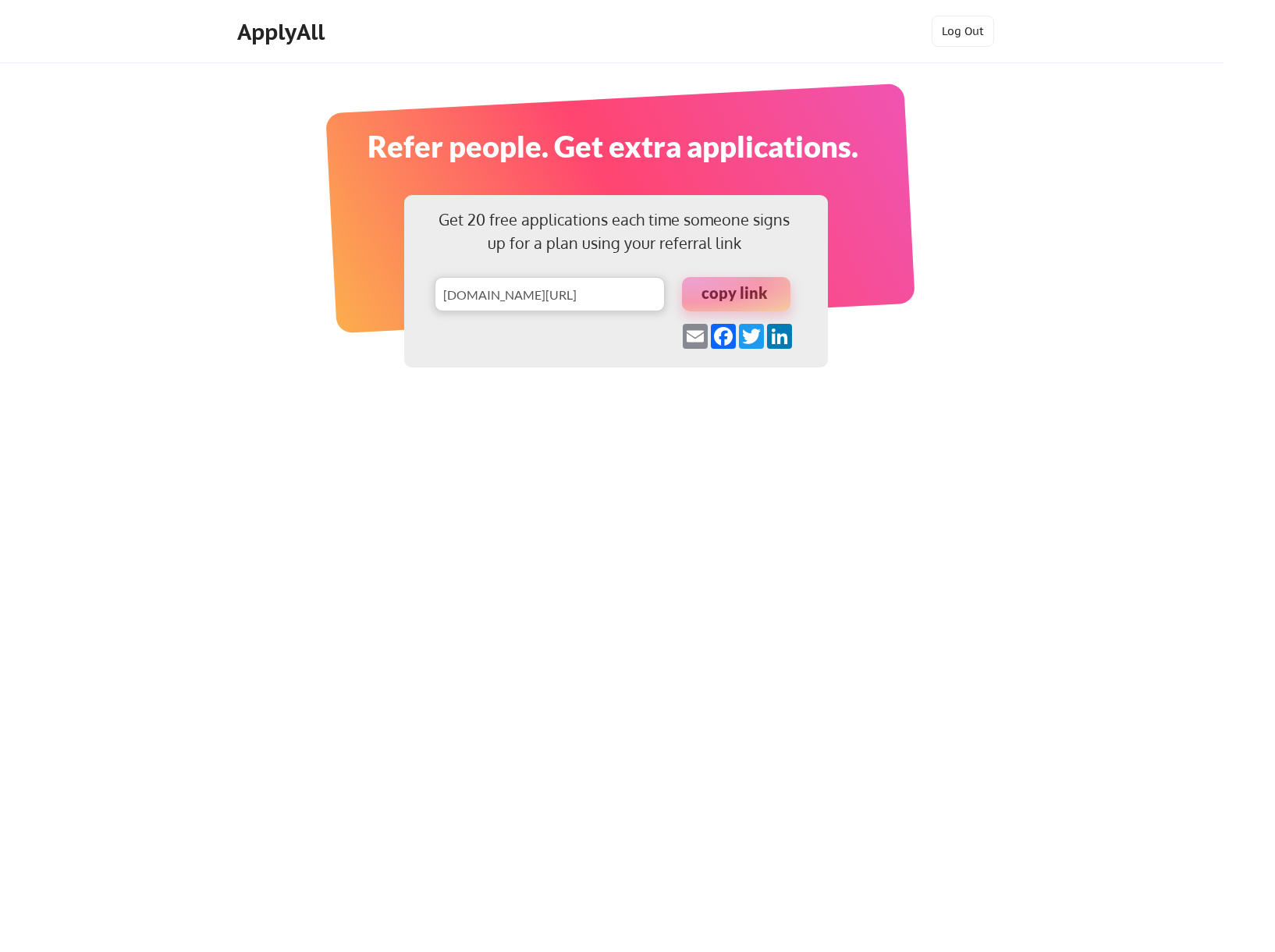
click at [726, 291] on div at bounding box center [736, 294] width 109 height 35
click at [245, 20] on div "ApplyAll" at bounding box center [283, 32] width 92 height 27
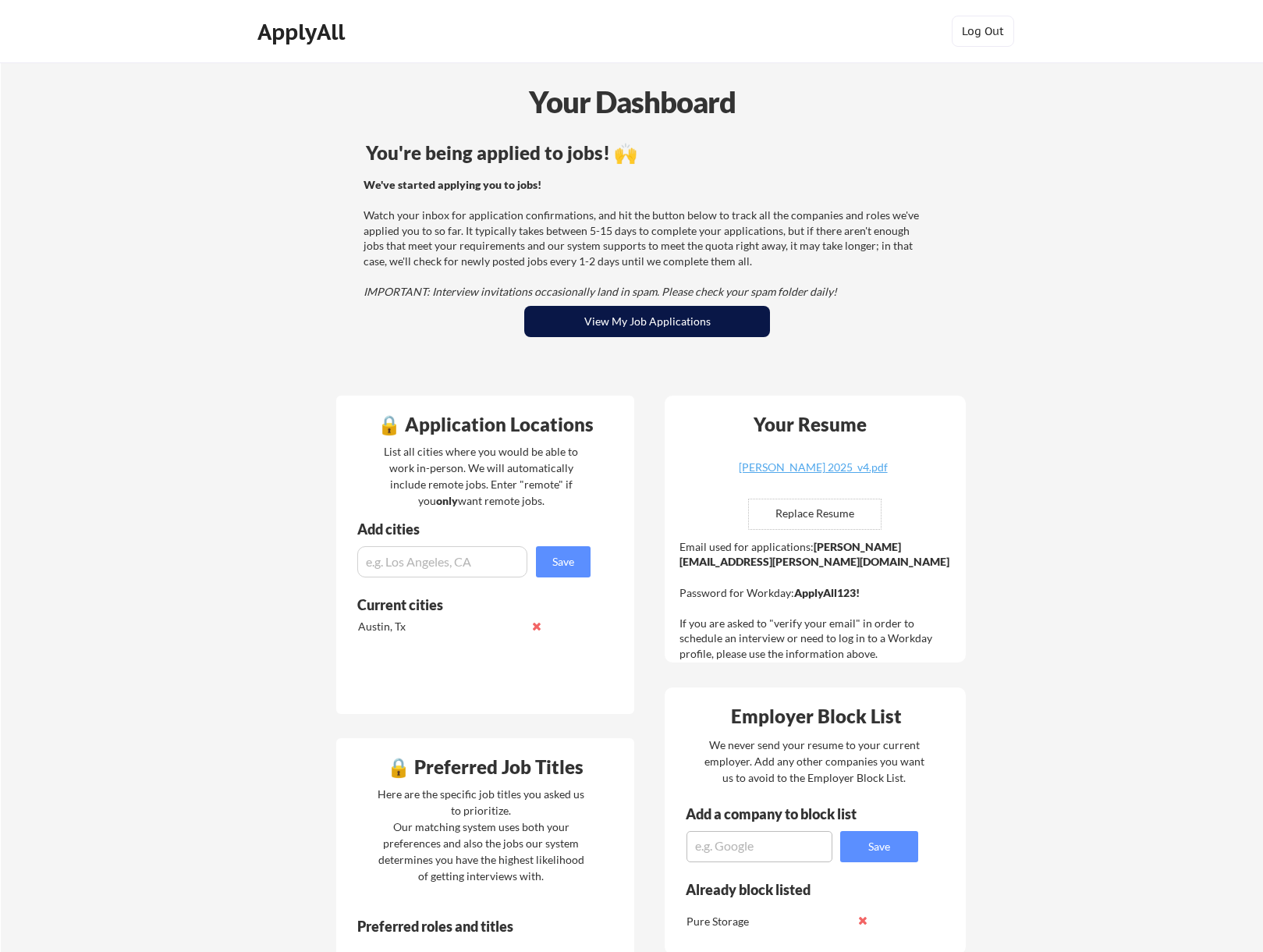
click at [674, 333] on button "View My Job Applications" at bounding box center [647, 321] width 246 height 31
